Goal: Communication & Community: Answer question/provide support

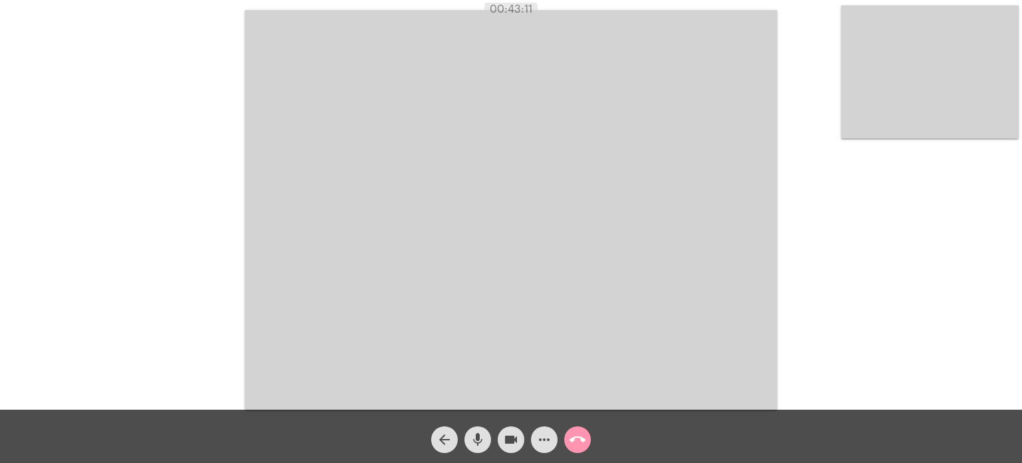
click at [172, 157] on div "Acessando Câmera e Microfone..." at bounding box center [511, 207] width 1020 height 409
click at [576, 434] on mat-icon "call_end" at bounding box center [578, 439] width 16 height 16
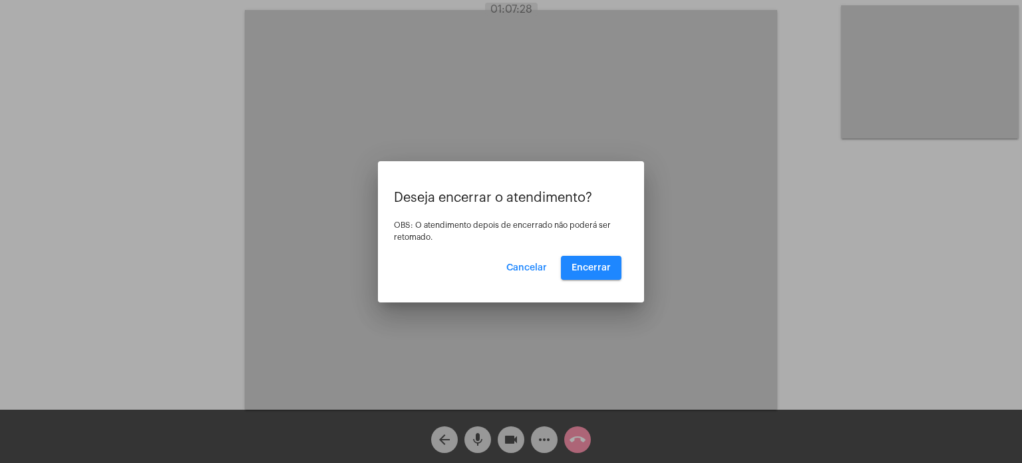
click at [587, 287] on mat-dialog-container "Deseja encerrar o atendimento? OBS: O atendimento depois de encerrado não poder…" at bounding box center [511, 231] width 266 height 141
click at [587, 268] on span "Encerrar" at bounding box center [591, 267] width 39 height 9
